Goal: Task Accomplishment & Management: Manage account settings

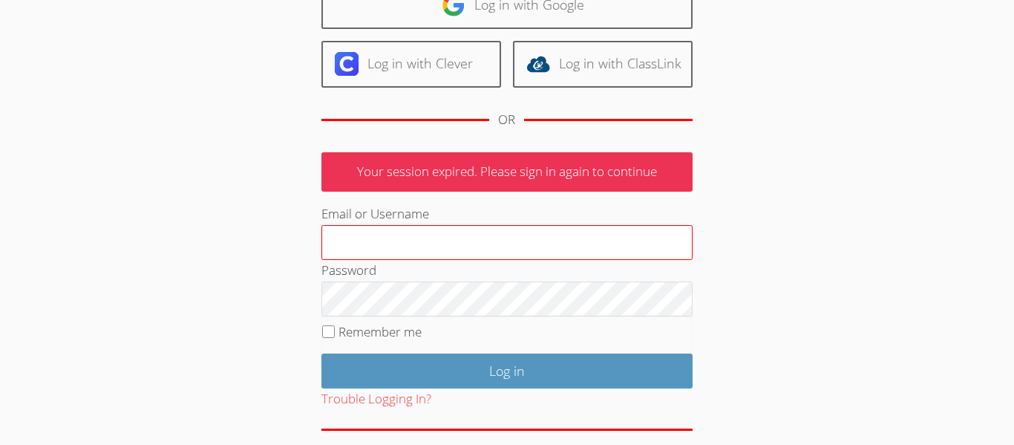
scroll to position [136, 0]
click at [442, 245] on input "Email or Username" at bounding box center [506, 243] width 371 height 36
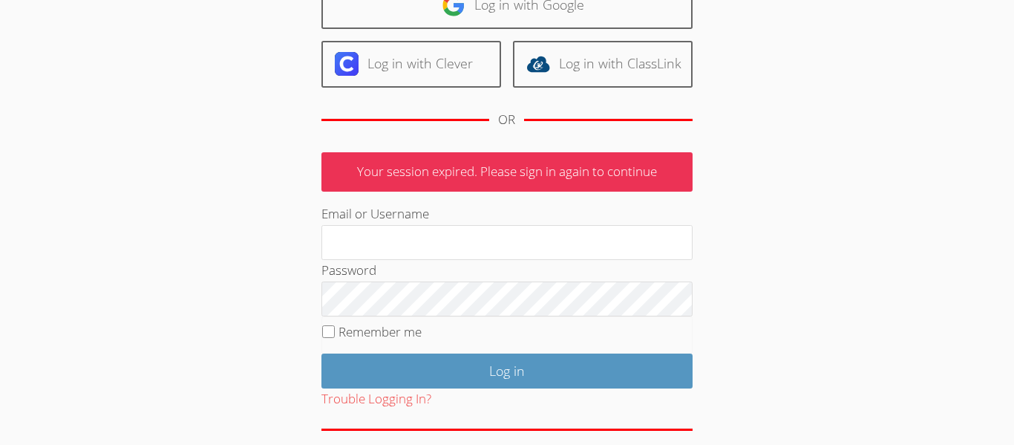
type input "[EMAIL_ADDRESS][DOMAIN_NAME]"
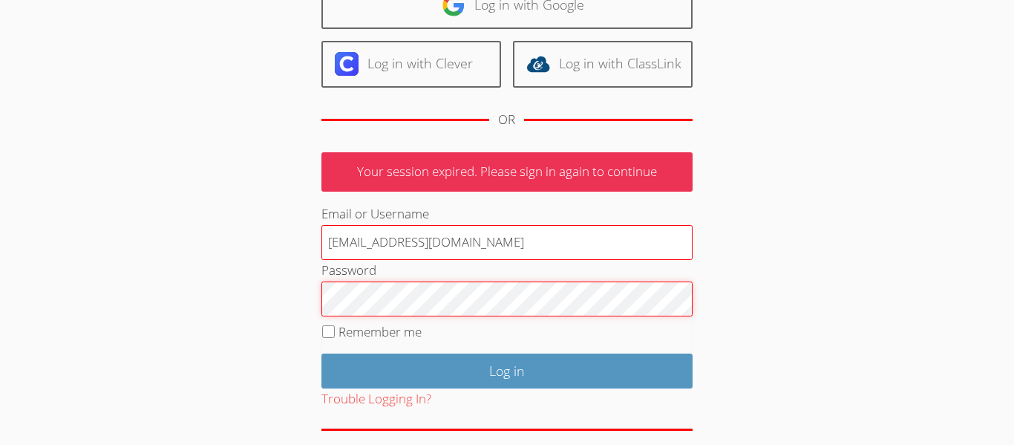
scroll to position [0, 0]
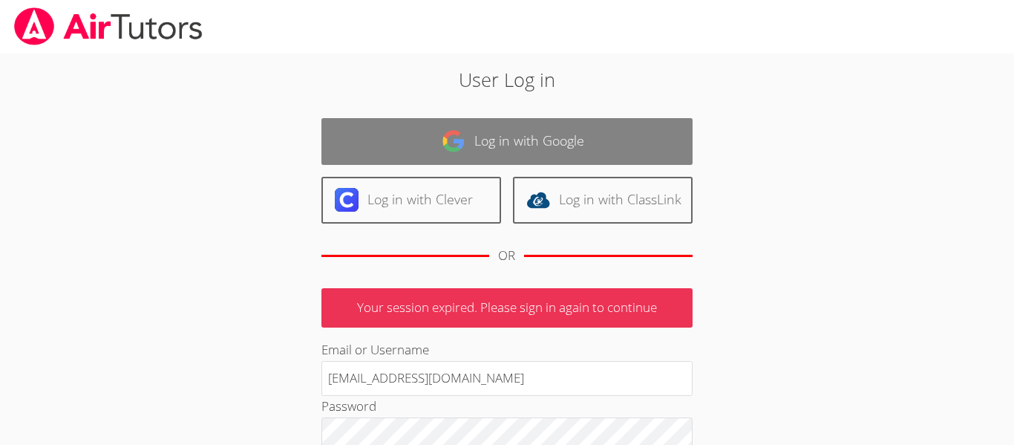
click at [434, 131] on link "Log in with Google" at bounding box center [506, 141] width 371 height 47
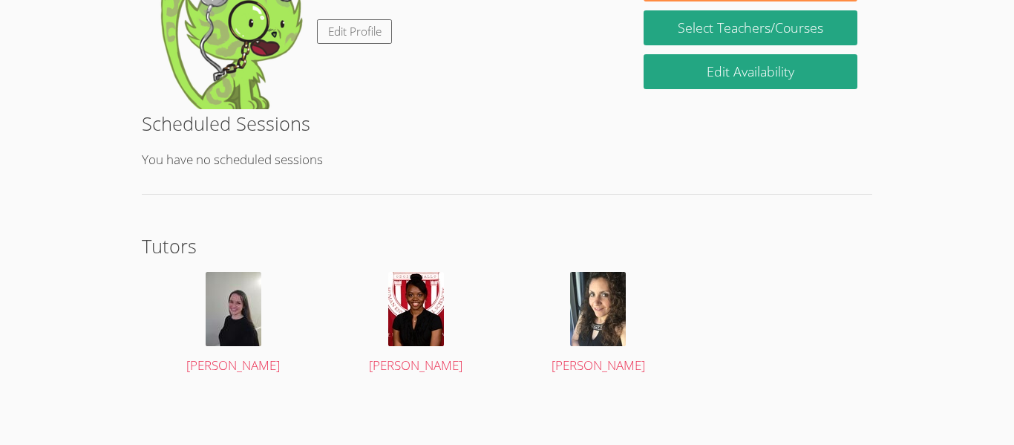
scroll to position [275, 0]
